Goal: Information Seeking & Learning: Learn about a topic

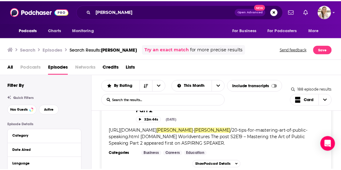
scroll to position [4964, 0]
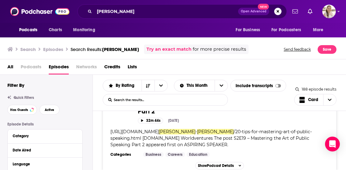
click at [134, 3] on div "Podcasts Charts Monitoring brent gleeson Open Advanced New For Business For Pod…" at bounding box center [173, 11] width 346 height 23
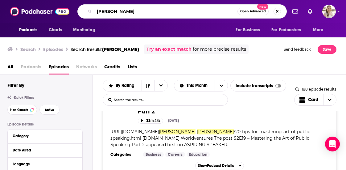
click at [134, 8] on input "brent gleeson" at bounding box center [165, 11] width 143 height 10
type input "b"
type input "hot flashes and cool topics"
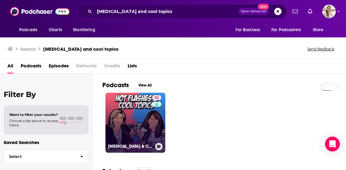
click at [145, 102] on link "52 HOT FLASHES & COOL TOPICS" at bounding box center [135, 123] width 60 height 60
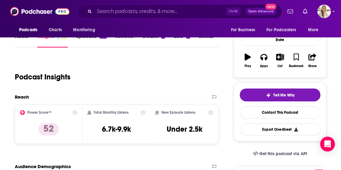
scroll to position [93, 0]
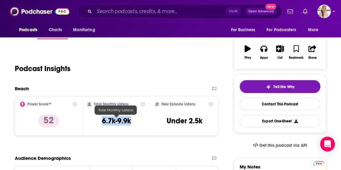
drag, startPoint x: 102, startPoint y: 118, endPoint x: 131, endPoint y: 124, distance: 30.2
click at [131, 124] on h3 "6.7k-9.9k" at bounding box center [116, 120] width 29 height 9
copy h3 "6.7k-9.9k"
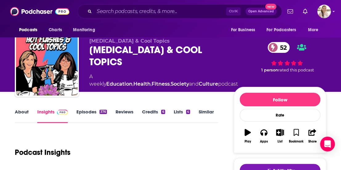
scroll to position [0, 0]
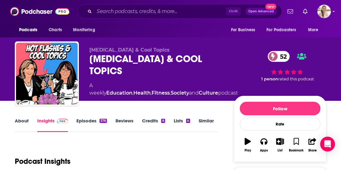
click at [23, 124] on link "About" at bounding box center [22, 124] width 14 height 14
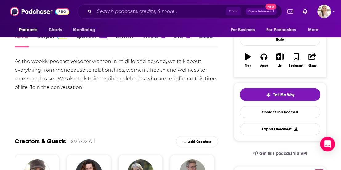
scroll to position [93, 0]
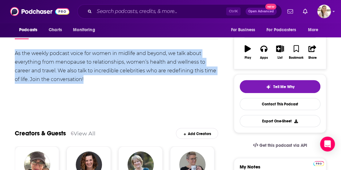
drag, startPoint x: 16, startPoint y: 50, endPoint x: 89, endPoint y: 76, distance: 78.2
click at [89, 76] on div "As the weekly podcast voice for women in midlife and beyond, we talk about ever…" at bounding box center [117, 66] width 204 height 35
copy div "As the weekly podcast voice for women in midlife and beyond, we talk about ever…"
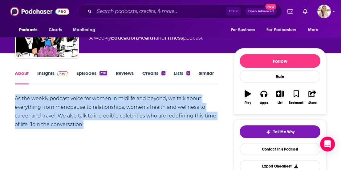
scroll to position [0, 0]
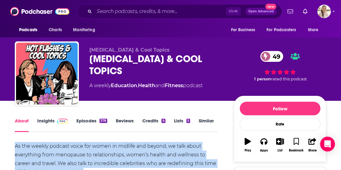
click at [20, 120] on link "About" at bounding box center [22, 124] width 14 height 14
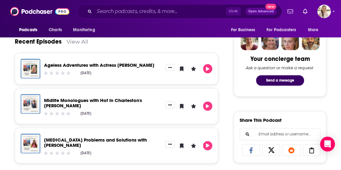
scroll to position [308, 0]
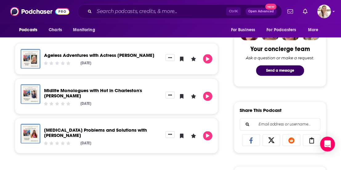
click at [124, 128] on link "[MEDICAL_DATA] Problems and Solutions with [PERSON_NAME]" at bounding box center [95, 132] width 103 height 11
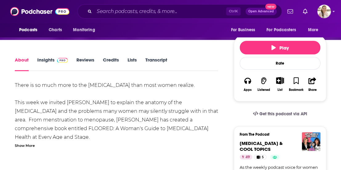
scroll to position [93, 0]
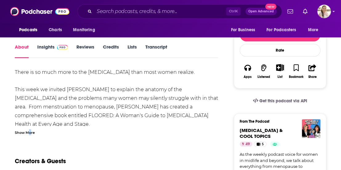
click at [30, 130] on div "Show More" at bounding box center [25, 132] width 20 height 6
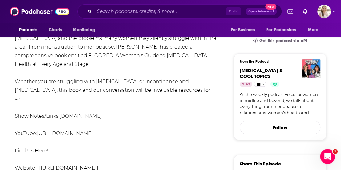
scroll to position [31, 0]
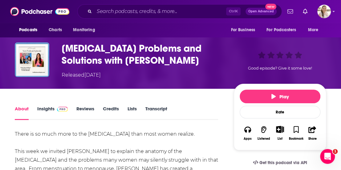
click at [48, 109] on link "Insights" at bounding box center [52, 112] width 31 height 14
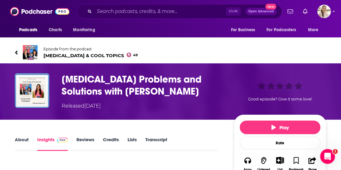
click at [19, 49] on link "Episode from the podcast [MEDICAL_DATA] & COOL TOPICS 49" at bounding box center [171, 52] width 312 height 15
